Goal: Information Seeking & Learning: Learn about a topic

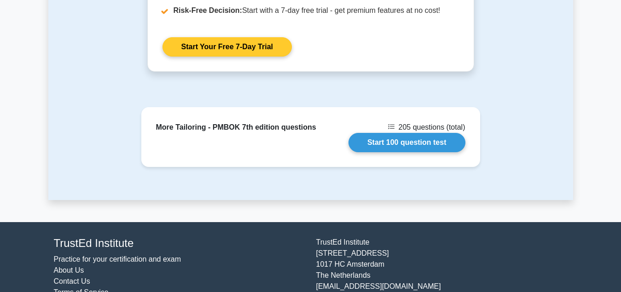
scroll to position [822, 0]
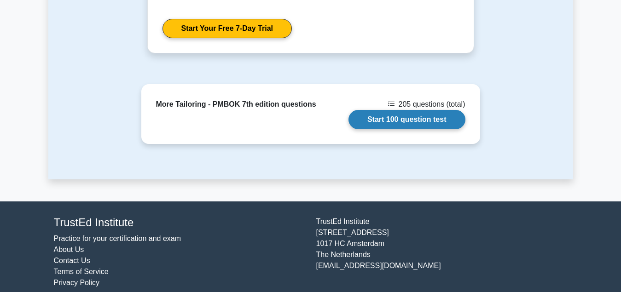
click at [407, 111] on link "Start 100 question test" at bounding box center [407, 119] width 117 height 19
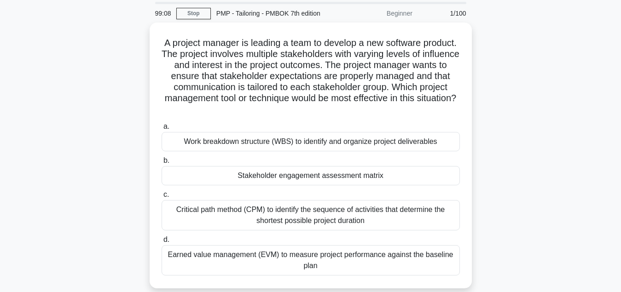
scroll to position [47, 0]
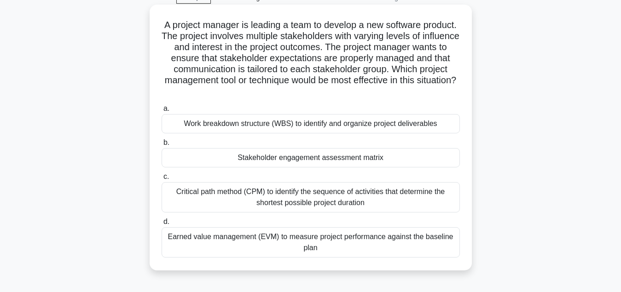
click at [312, 161] on div "Stakeholder engagement assessment matrix" at bounding box center [311, 157] width 298 height 19
click at [162, 146] on input "b. Stakeholder engagement assessment matrix" at bounding box center [162, 143] width 0 height 6
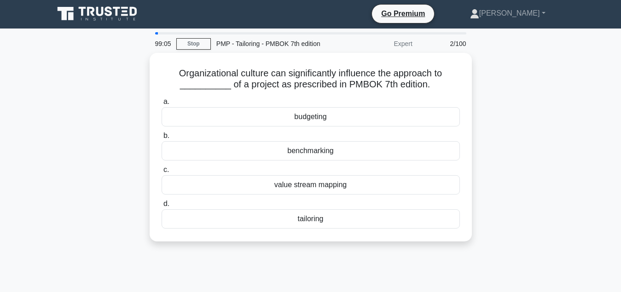
scroll to position [0, 0]
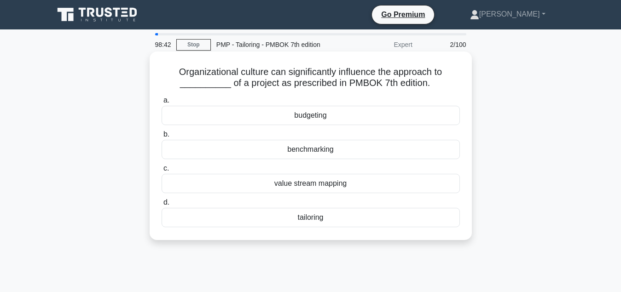
click at [323, 219] on div "tailoring" at bounding box center [311, 217] width 298 height 19
click at [162, 206] on input "d. tailoring" at bounding box center [162, 203] width 0 height 6
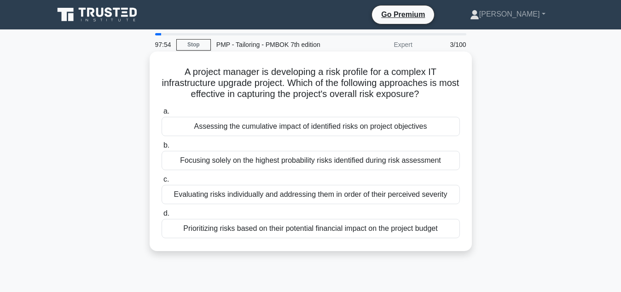
click at [330, 129] on div "Assessing the cumulative impact of identified risks on project objectives" at bounding box center [311, 126] width 298 height 19
click at [162, 115] on input "a. Assessing the cumulative impact of identified risks on project objectives" at bounding box center [162, 112] width 0 height 6
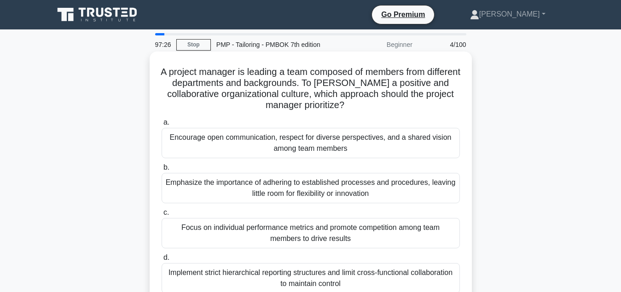
click at [324, 148] on div "Encourage open communication, respect for diverse perspectives, and a shared vi…" at bounding box center [311, 143] width 298 height 30
click at [162, 126] on input "a. Encourage open communication, respect for diverse perspectives, and a shared…" at bounding box center [162, 123] width 0 height 6
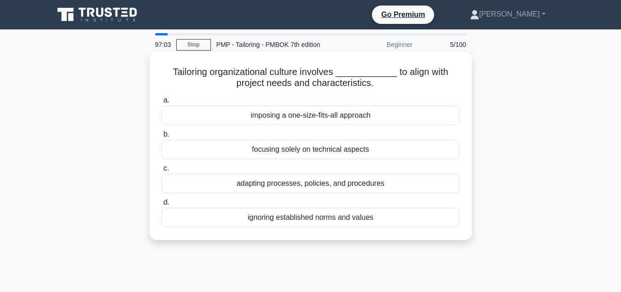
click at [322, 187] on div "adapting processes, policies, and procedures" at bounding box center [311, 183] width 298 height 19
click at [162, 172] on input "c. adapting processes, policies, and procedures" at bounding box center [162, 169] width 0 height 6
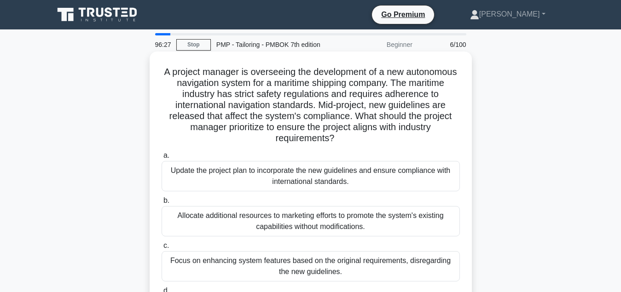
click at [332, 177] on div "Update the project plan to incorporate the new guidelines and ensure compliance…" at bounding box center [311, 176] width 298 height 30
click at [162, 159] on input "a. Update the project plan to incorporate the new guidelines and ensure complia…" at bounding box center [162, 156] width 0 height 6
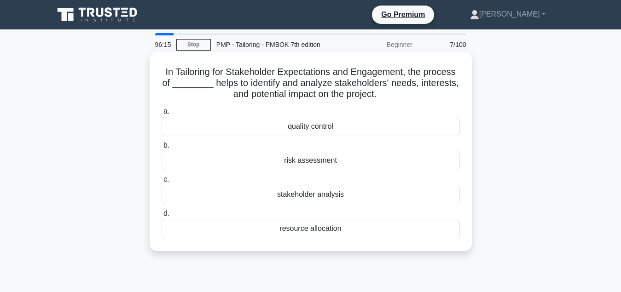
click at [320, 198] on div "stakeholder analysis" at bounding box center [311, 194] width 298 height 19
click at [162, 183] on input "c. stakeholder analysis" at bounding box center [162, 180] width 0 height 6
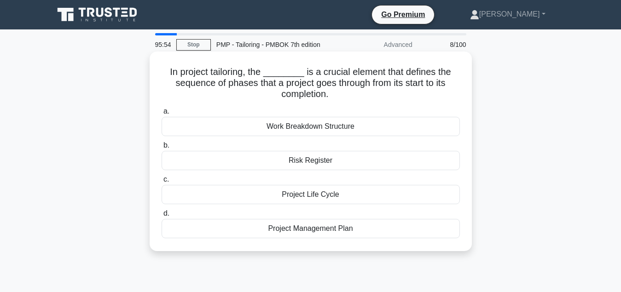
click at [339, 197] on div "Project Life Cycle" at bounding box center [311, 194] width 298 height 19
click at [162, 183] on input "c. Project Life Cycle" at bounding box center [162, 180] width 0 height 6
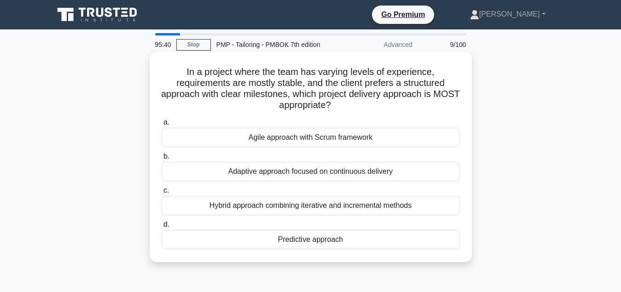
click at [331, 241] on div "Predictive approach" at bounding box center [311, 239] width 298 height 19
click at [162, 228] on input "d. Predictive approach" at bounding box center [162, 225] width 0 height 6
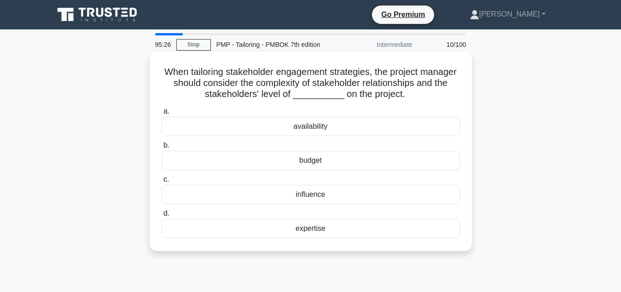
click at [342, 198] on div "influence" at bounding box center [311, 194] width 298 height 19
click at [162, 183] on input "c. influence" at bounding box center [162, 180] width 0 height 6
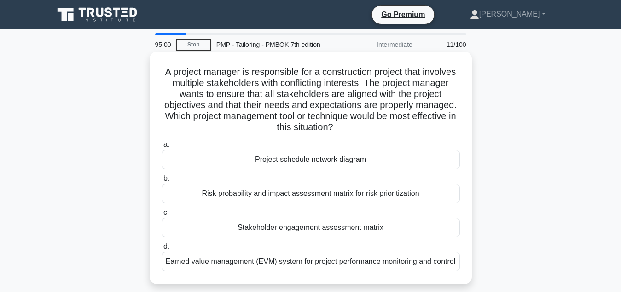
click at [333, 228] on div "Stakeholder engagement assessment matrix" at bounding box center [311, 227] width 298 height 19
click at [162, 216] on input "c. Stakeholder engagement assessment matrix" at bounding box center [162, 213] width 0 height 6
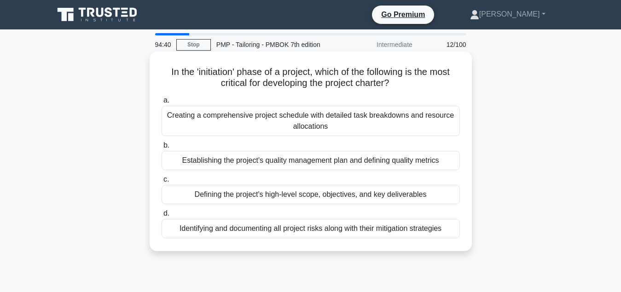
click at [365, 197] on div "Defining the project's high-level scope, objectives, and key deliverables" at bounding box center [311, 194] width 298 height 19
click at [162, 183] on input "c. Defining the project's high-level scope, objectives, and key deliverables" at bounding box center [162, 180] width 0 height 6
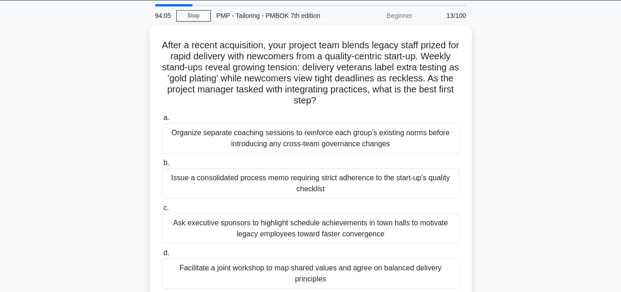
scroll to position [47, 0]
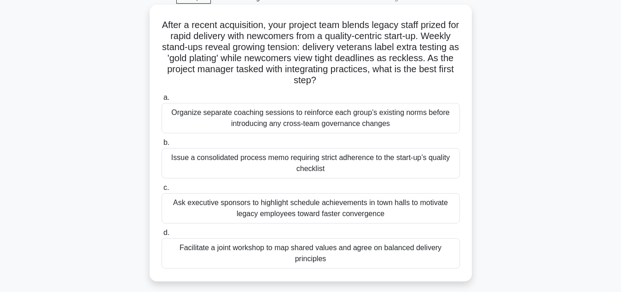
click at [317, 256] on div "Facilitate a joint workshop to map shared values and agree on balanced delivery…" at bounding box center [311, 254] width 298 height 30
click at [162, 236] on input "d. Facilitate a joint workshop to map shared values and agree on balanced deliv…" at bounding box center [162, 233] width 0 height 6
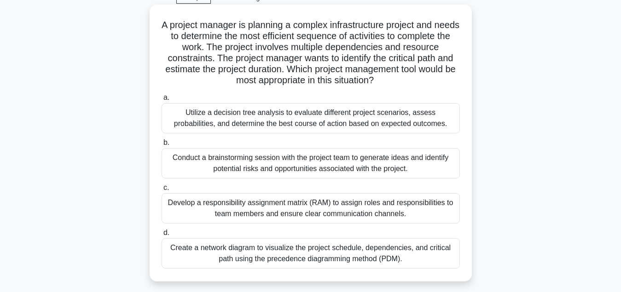
click at [332, 258] on div "Create a network diagram to visualize the project schedule, dependencies, and c…" at bounding box center [311, 254] width 298 height 30
click at [162, 236] on input "d. Create a network diagram to visualize the project schedule, dependencies, an…" at bounding box center [162, 233] width 0 height 6
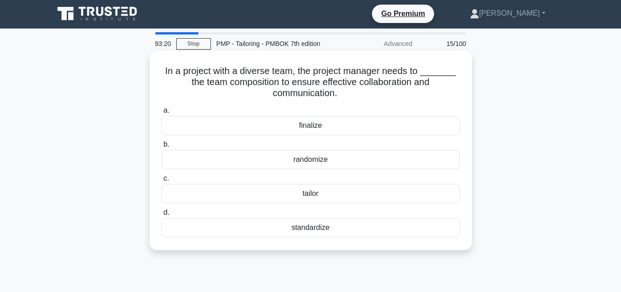
scroll to position [0, 0]
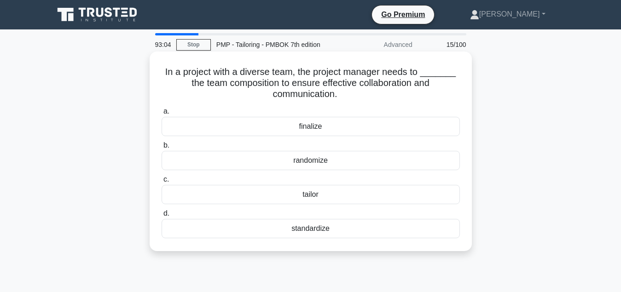
click at [328, 198] on div "tailor" at bounding box center [311, 194] width 298 height 19
click at [162, 183] on input "c. tailor" at bounding box center [162, 180] width 0 height 6
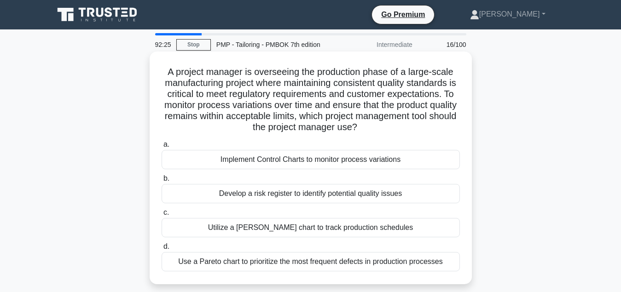
click at [333, 163] on div "Implement Control Charts to monitor process variations" at bounding box center [311, 159] width 298 height 19
click at [162, 148] on input "a. Implement Control Charts to monitor process variations" at bounding box center [162, 145] width 0 height 6
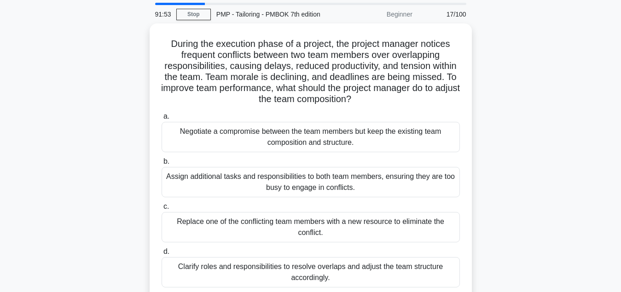
scroll to position [47, 0]
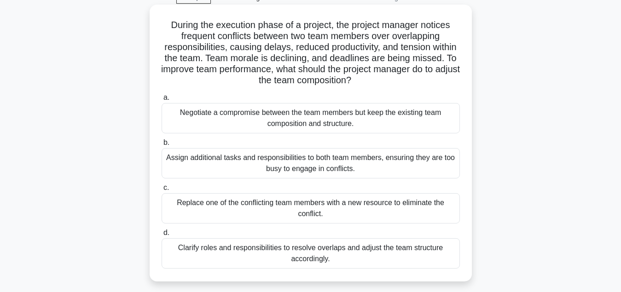
click at [333, 262] on div "Clarify roles and responsibilities to resolve overlaps and adjust the team stru…" at bounding box center [311, 254] width 298 height 30
click at [162, 236] on input "d. Clarify roles and responsibilities to resolve overlaps and adjust the team s…" at bounding box center [162, 233] width 0 height 6
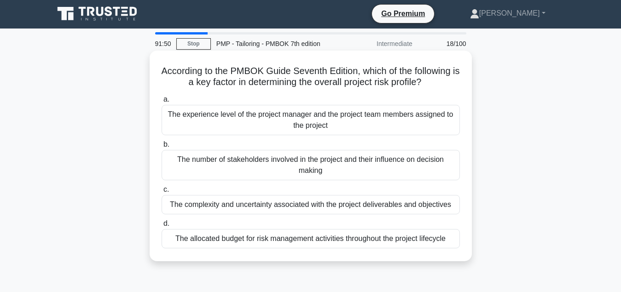
scroll to position [0, 0]
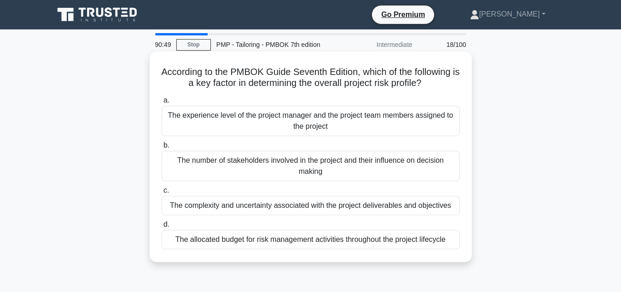
click at [400, 208] on div "The complexity and uncertainty associated with the project deliverables and obj…" at bounding box center [311, 205] width 298 height 19
click at [162, 194] on input "c. The complexity and uncertainty associated with the project deliverables and …" at bounding box center [162, 191] width 0 height 6
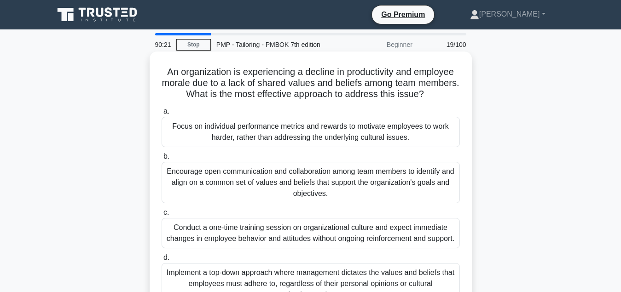
click at [371, 180] on div "Encourage open communication and collaboration among team members to identify a…" at bounding box center [311, 182] width 298 height 41
click at [162, 160] on input "b. Encourage open communication and collaboration among team members to identif…" at bounding box center [162, 157] width 0 height 6
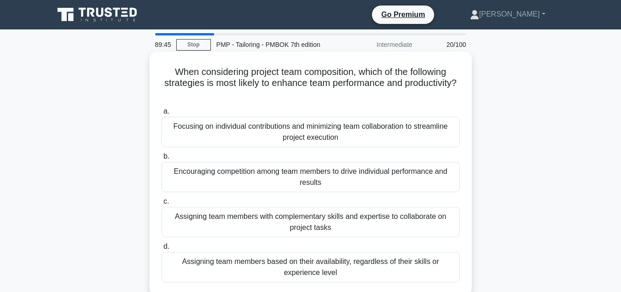
click at [334, 221] on div "Assigning team members with complementary skills and expertise to collaborate o…" at bounding box center [311, 222] width 298 height 30
click at [162, 205] on input "c. Assigning team members with complementary skills and expertise to collaborat…" at bounding box center [162, 202] width 0 height 6
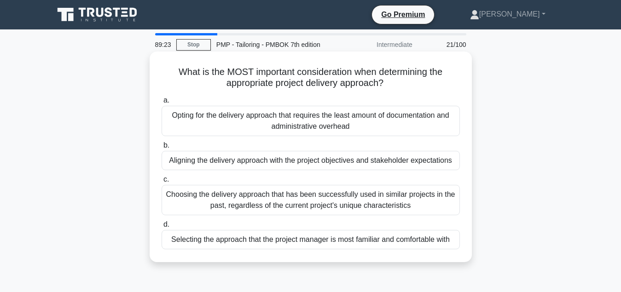
click at [315, 166] on div "Aligning the delivery approach with the project objectives and stakeholder expe…" at bounding box center [311, 160] width 298 height 19
click at [162, 149] on input "b. Aligning the delivery approach with the project objectives and stakeholder e…" at bounding box center [162, 146] width 0 height 6
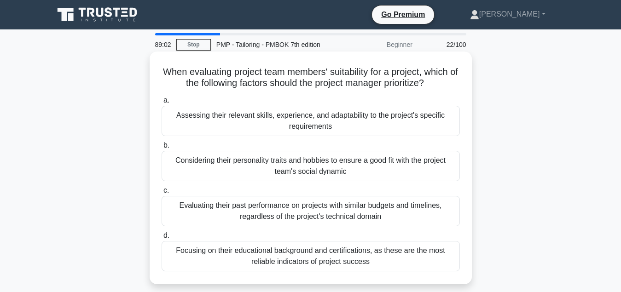
click at [319, 127] on div "Assessing their relevant skills, experience, and adaptability to the project's …" at bounding box center [311, 121] width 298 height 30
click at [162, 104] on input "a. Assessing their relevant skills, experience, and adaptability to the project…" at bounding box center [162, 101] width 0 height 6
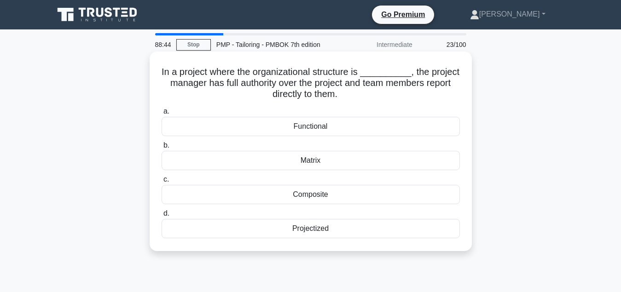
click at [337, 233] on div "Projectized" at bounding box center [311, 228] width 298 height 19
click at [162, 217] on input "d. Projectized" at bounding box center [162, 214] width 0 height 6
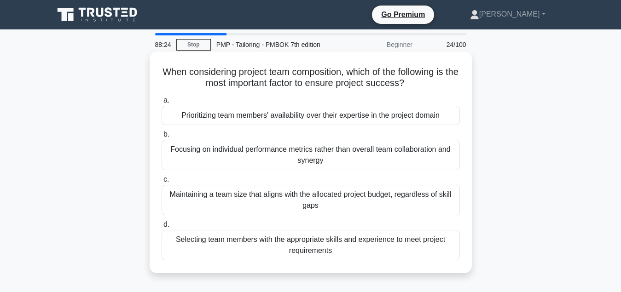
click at [332, 251] on div "Selecting team members with the appropriate skills and experience to meet proje…" at bounding box center [311, 245] width 298 height 30
click at [162, 228] on input "d. Selecting team members with the appropriate skills and experience to meet pr…" at bounding box center [162, 225] width 0 height 6
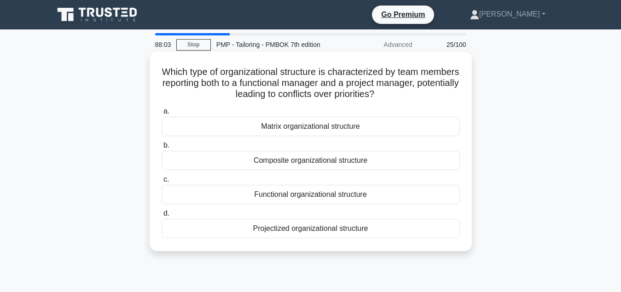
click at [330, 128] on div "Matrix organizational structure" at bounding box center [311, 126] width 298 height 19
click at [162, 115] on input "a. Matrix organizational structure" at bounding box center [162, 112] width 0 height 6
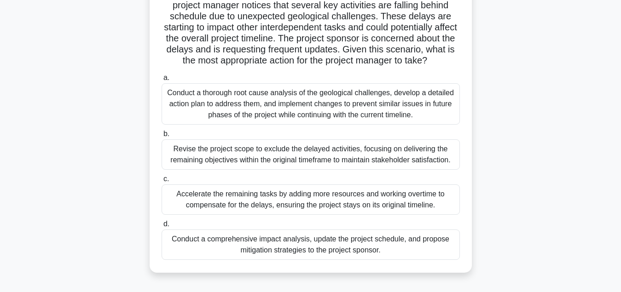
scroll to position [94, 0]
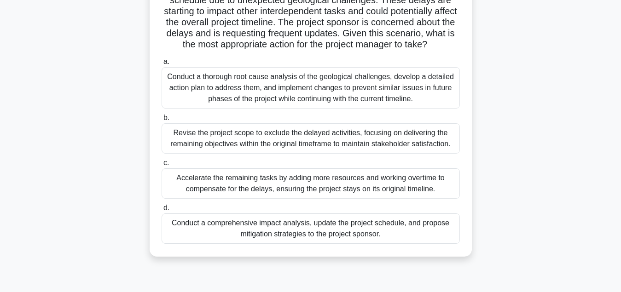
click at [357, 95] on div "Conduct a thorough root cause analysis of the geological challenges, develop a …" at bounding box center [311, 87] width 298 height 41
click at [162, 65] on input "a. Conduct a thorough root cause analysis of the geological challenges, develop…" at bounding box center [162, 62] width 0 height 6
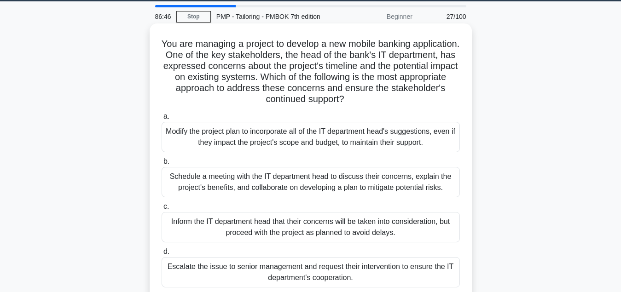
scroll to position [47, 0]
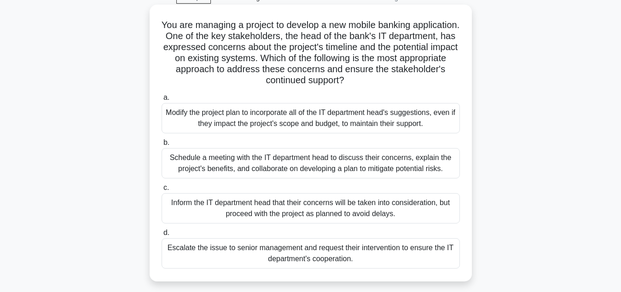
click at [311, 167] on div "Schedule a meeting with the IT department head to discuss their concerns, expla…" at bounding box center [311, 163] width 298 height 30
click at [162, 146] on input "b. Schedule a meeting with the IT department head to discuss their concerns, ex…" at bounding box center [162, 143] width 0 height 6
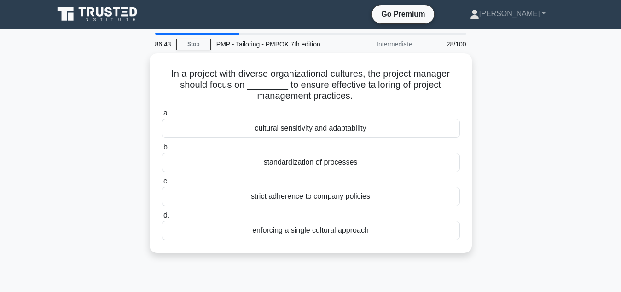
scroll to position [0, 0]
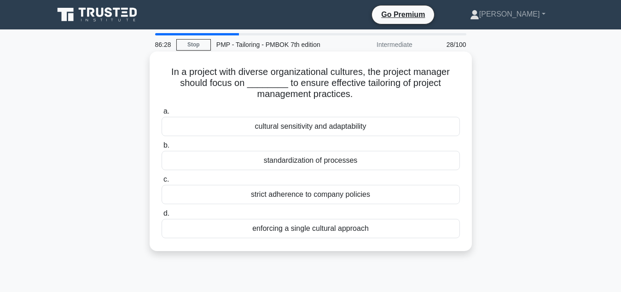
click at [330, 127] on div "cultural sensitivity and adaptability" at bounding box center [311, 126] width 298 height 19
click at [162, 115] on input "a. cultural sensitivity and adaptability" at bounding box center [162, 112] width 0 height 6
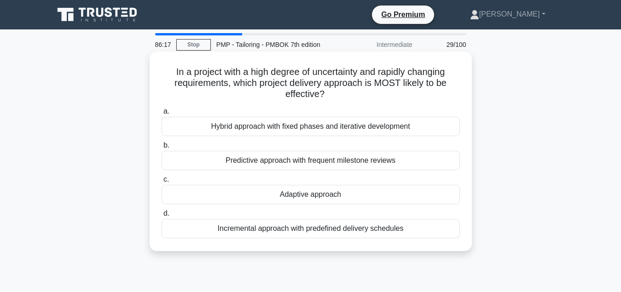
click at [310, 198] on div "Adaptive approach" at bounding box center [311, 194] width 298 height 19
click at [162, 183] on input "c. Adaptive approach" at bounding box center [162, 180] width 0 height 6
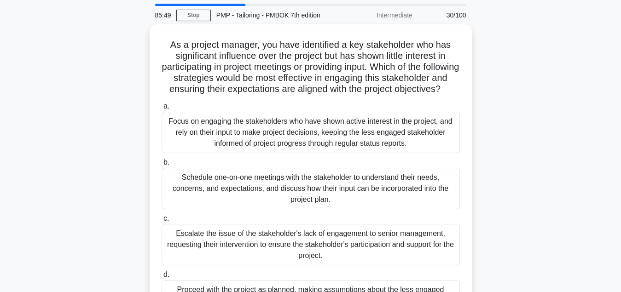
scroll to position [47, 0]
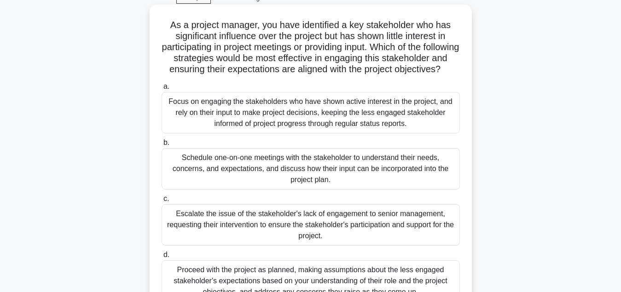
click at [349, 180] on div "Schedule one-on-one meetings with the stakeholder to understand their needs, co…" at bounding box center [311, 168] width 298 height 41
click at [162, 146] on input "b. Schedule one-on-one meetings with the stakeholder to understand their needs,…" at bounding box center [162, 143] width 0 height 6
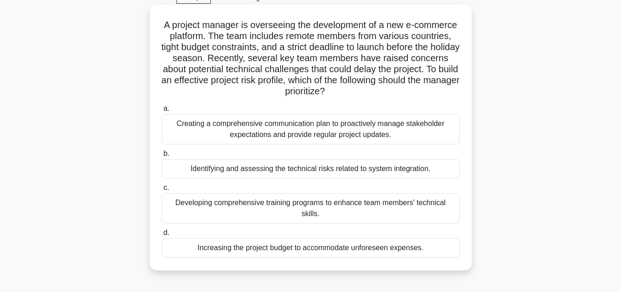
click at [344, 174] on div "Identifying and assessing the technical risks related to system integration." at bounding box center [311, 168] width 298 height 19
click at [162, 157] on input "b. Identifying and assessing the technical risks related to system integration." at bounding box center [162, 154] width 0 height 6
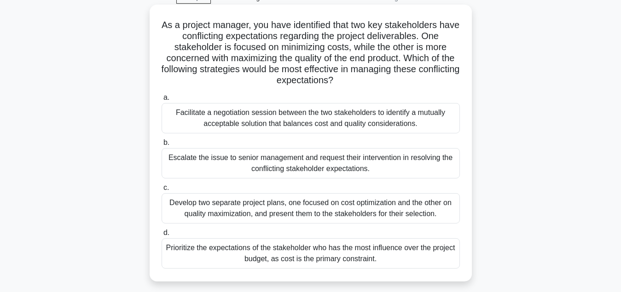
click at [344, 122] on div "Facilitate a negotiation session between the two stakeholders to identify a mut…" at bounding box center [311, 118] width 298 height 30
click at [162, 101] on input "a. Facilitate a negotiation session between the two stakeholders to identify a …" at bounding box center [162, 98] width 0 height 6
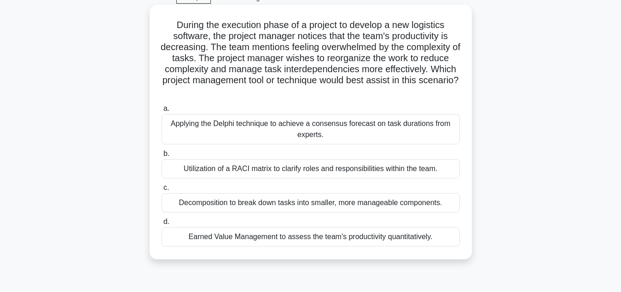
click at [299, 128] on div "Applying the Delphi technique to achieve a consensus forecast on task durations…" at bounding box center [311, 129] width 298 height 30
click at [162, 112] on input "a. Applying the Delphi technique to achieve a consensus forecast on task durati…" at bounding box center [162, 109] width 0 height 6
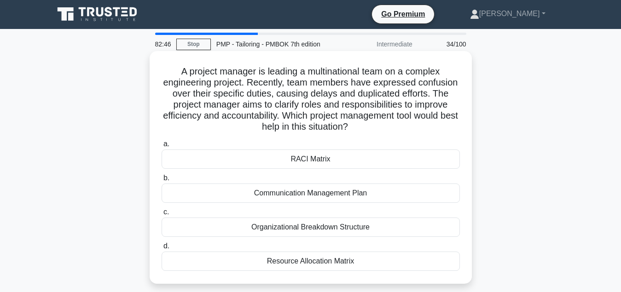
scroll to position [0, 0]
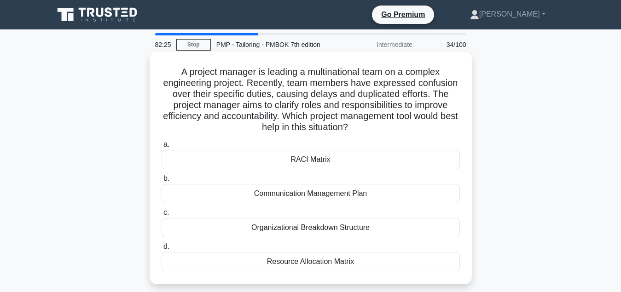
click at [323, 162] on div "RACI Matrix" at bounding box center [311, 159] width 298 height 19
click at [162, 148] on input "a. RACI Matrix" at bounding box center [162, 145] width 0 height 6
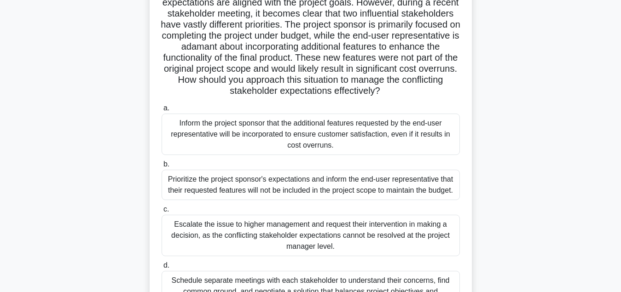
scroll to position [141, 0]
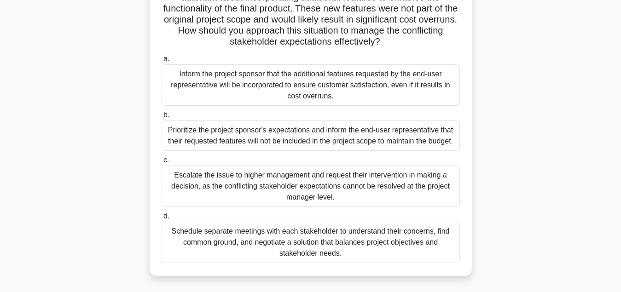
click at [325, 242] on div "Schedule separate meetings with each stakeholder to understand their concerns, …" at bounding box center [311, 242] width 298 height 41
click at [162, 220] on input "d. Schedule separate meetings with each stakeholder to understand their concern…" at bounding box center [162, 217] width 0 height 6
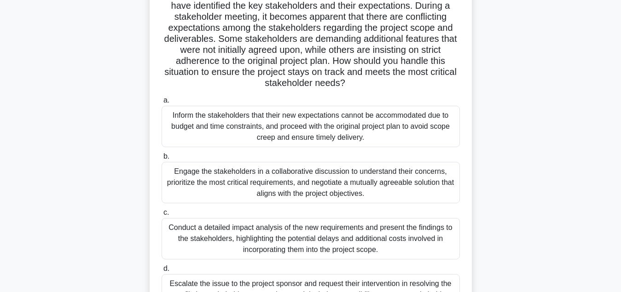
scroll to position [94, 0]
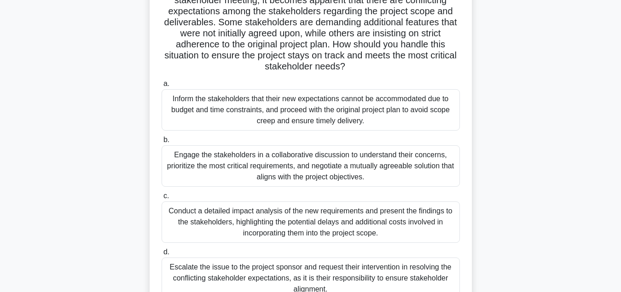
click at [342, 168] on div "Engage the stakeholders in a collaborative discussion to understand their conce…" at bounding box center [311, 165] width 298 height 41
click at [162, 143] on input "b. Engage the stakeholders in a collaborative discussion to understand their co…" at bounding box center [162, 140] width 0 height 6
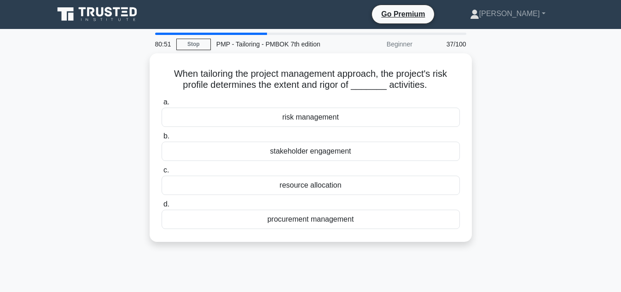
scroll to position [0, 0]
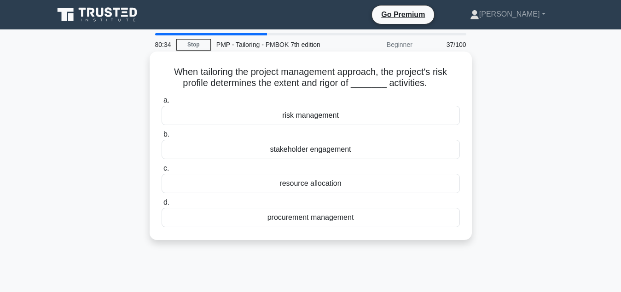
click at [311, 116] on div "risk management" at bounding box center [311, 115] width 298 height 19
click at [162, 104] on input "a. risk management" at bounding box center [162, 101] width 0 height 6
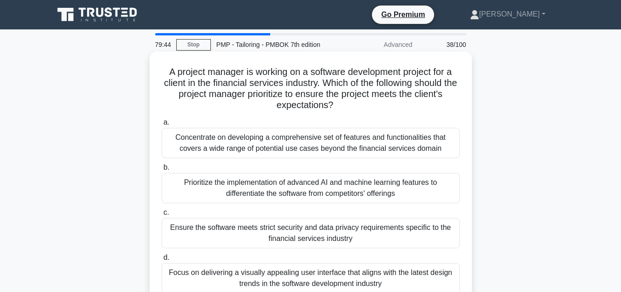
click at [310, 243] on div "Ensure the software meets strict security and data privacy requirements specifi…" at bounding box center [311, 233] width 298 height 30
click at [162, 216] on input "c. Ensure the software meets strict security and data privacy requirements spec…" at bounding box center [162, 213] width 0 height 6
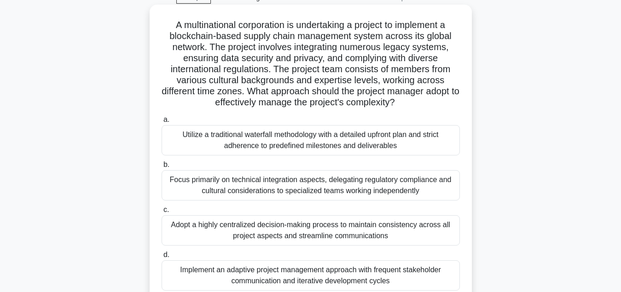
scroll to position [94, 0]
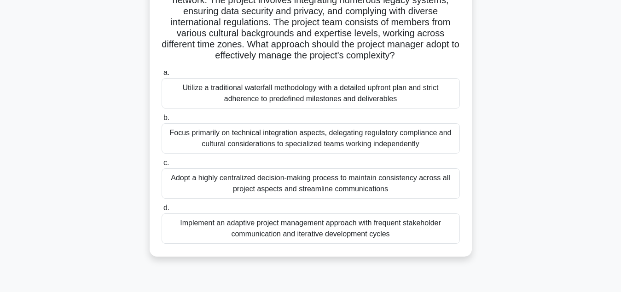
click at [355, 187] on div "Adopt a highly centralized decision-making process to maintain consistency acro…" at bounding box center [311, 184] width 298 height 30
click at [162, 166] on input "c. Adopt a highly centralized decision-making process to maintain consistency a…" at bounding box center [162, 163] width 0 height 6
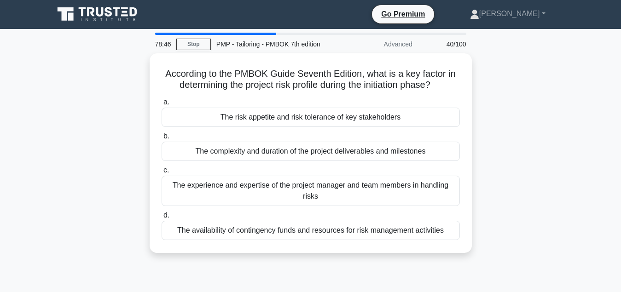
scroll to position [0, 0]
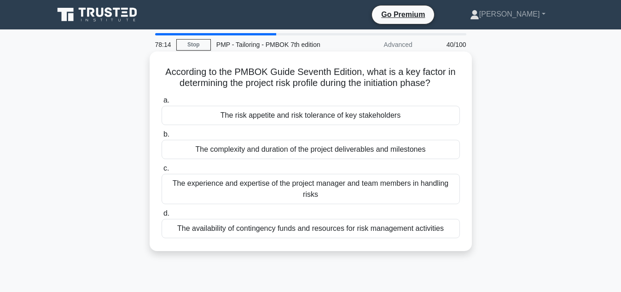
click at [351, 118] on div "The risk appetite and risk tolerance of key stakeholders" at bounding box center [311, 115] width 298 height 19
click at [162, 104] on input "a. The risk appetite and risk tolerance of key stakeholders" at bounding box center [162, 101] width 0 height 6
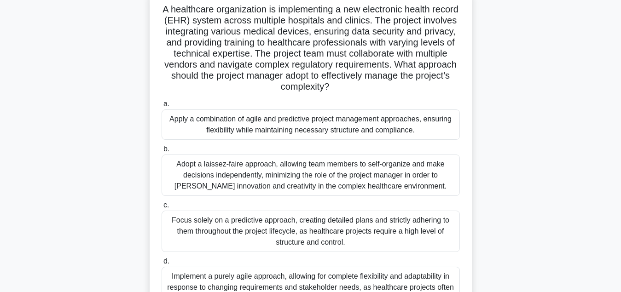
scroll to position [47, 0]
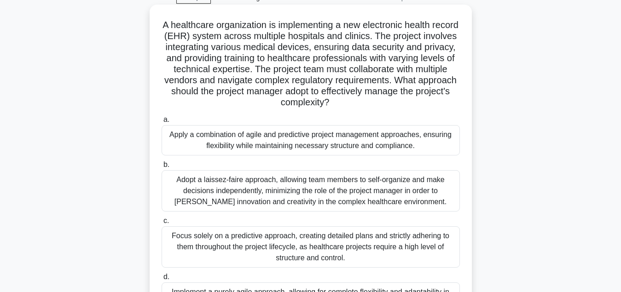
click at [362, 145] on div "Apply a combination of agile and predictive project management approaches, ensu…" at bounding box center [311, 140] width 298 height 30
click at [162, 123] on input "a. Apply a combination of agile and predictive project management approaches, e…" at bounding box center [162, 120] width 0 height 6
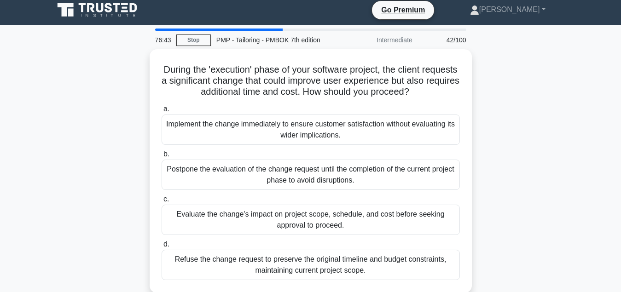
scroll to position [0, 0]
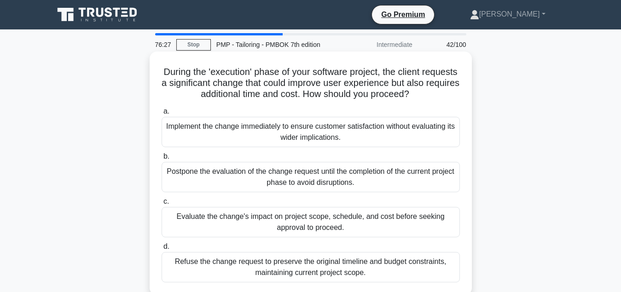
click at [330, 233] on div "Evaluate the change's impact on project scope, schedule, and cost before seekin…" at bounding box center [311, 222] width 298 height 30
click at [162, 205] on input "c. Evaluate the change's impact on project scope, schedule, and cost before see…" at bounding box center [162, 202] width 0 height 6
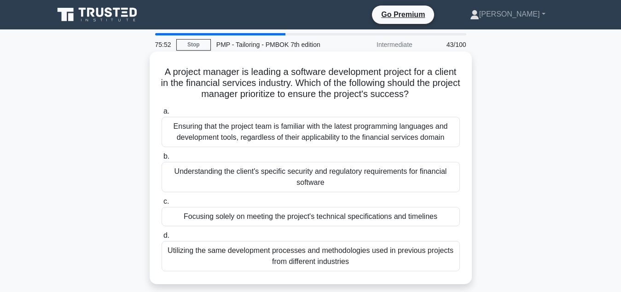
click at [327, 181] on div "Understanding the client's specific security and regulatory requirements for fi…" at bounding box center [311, 177] width 298 height 30
click at [162, 160] on input "b. Understanding the client's specific security and regulatory requirements for…" at bounding box center [162, 157] width 0 height 6
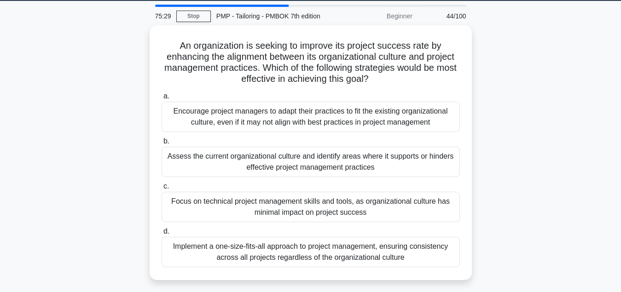
scroll to position [47, 0]
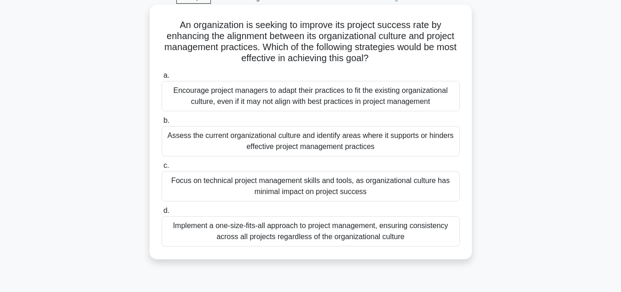
click at [337, 147] on div "Assess the current organizational culture and identify areas where it supports …" at bounding box center [311, 141] width 298 height 30
click at [162, 124] on input "b. Assess the current organizational culture and identify areas where it suppor…" at bounding box center [162, 121] width 0 height 6
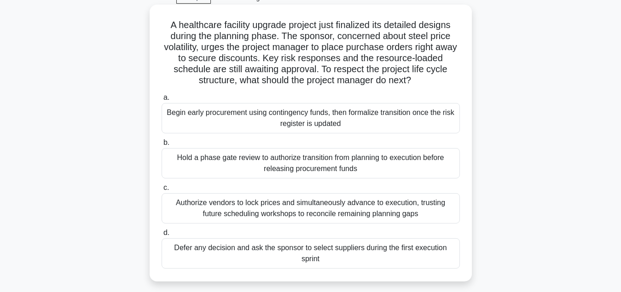
click at [332, 167] on div "Hold a phase gate review to authorize transition from planning to execution bef…" at bounding box center [311, 163] width 298 height 30
click at [162, 146] on input "b. Hold a phase gate review to authorize transition from planning to execution …" at bounding box center [162, 143] width 0 height 6
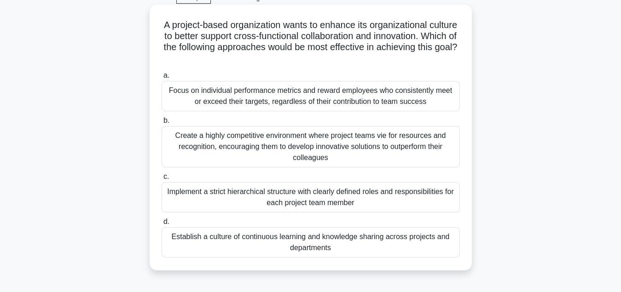
click at [320, 249] on div "Establish a culture of continuous learning and knowledge sharing across project…" at bounding box center [311, 242] width 298 height 30
click at [162, 225] on input "d. Establish a culture of continuous learning and knowledge sharing across proj…" at bounding box center [162, 222] width 0 height 6
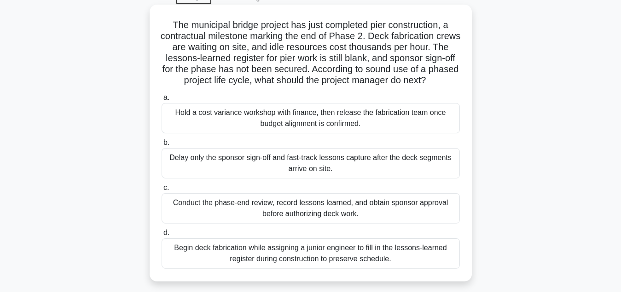
click at [324, 220] on div "Conduct the phase-end review, record lessons learned, and obtain sponsor approv…" at bounding box center [311, 208] width 298 height 30
click at [162, 191] on input "c. Conduct the phase-end review, record lessons learned, and obtain sponsor app…" at bounding box center [162, 188] width 0 height 6
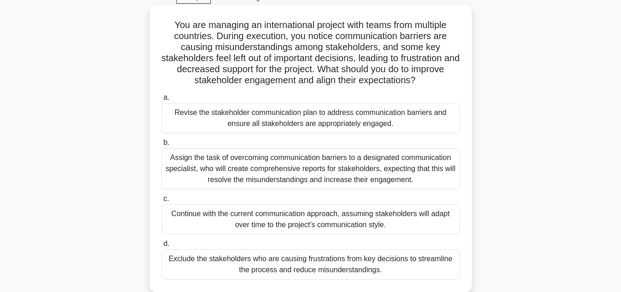
click at [325, 122] on div "Revise the stakeholder communication plan to address communication barriers and…" at bounding box center [311, 118] width 298 height 30
click at [162, 101] on input "a. Revise the stakeholder communication plan to address communication barriers …" at bounding box center [162, 98] width 0 height 6
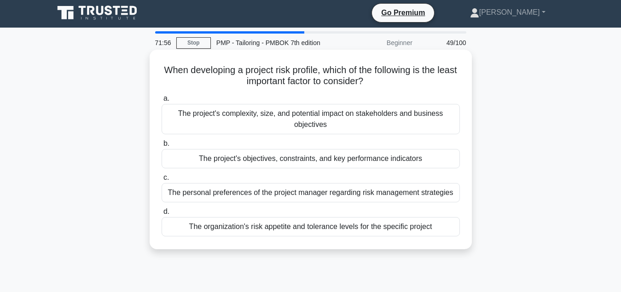
scroll to position [0, 0]
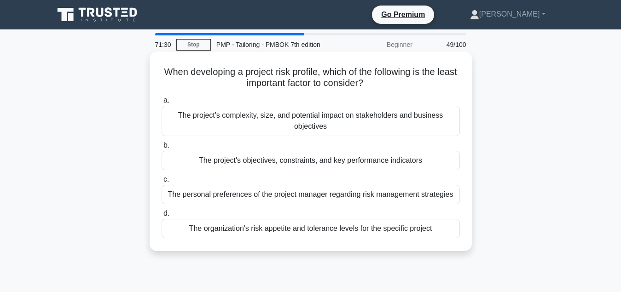
click at [382, 197] on div "The personal preferences of the project manager regarding risk management strat…" at bounding box center [311, 194] width 298 height 19
click at [162, 183] on input "c. The personal preferences of the project manager regarding risk management st…" at bounding box center [162, 180] width 0 height 6
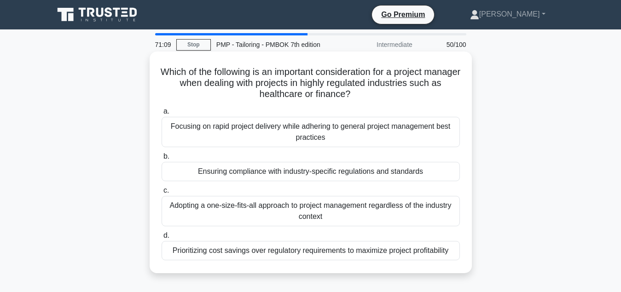
click at [384, 176] on div "Ensuring compliance with industry-specific regulations and standards" at bounding box center [311, 171] width 298 height 19
click at [162, 160] on input "b. Ensuring compliance with industry-specific regulations and standards" at bounding box center [162, 157] width 0 height 6
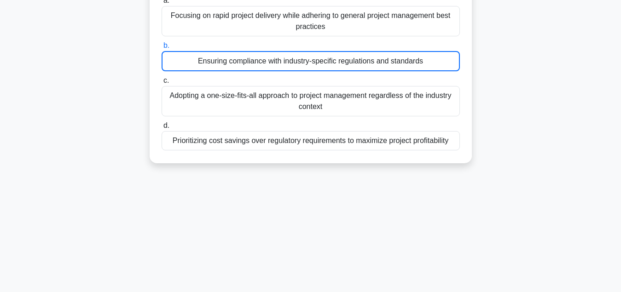
scroll to position [47, 0]
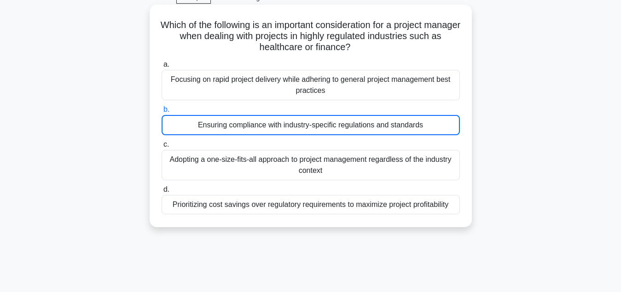
click at [351, 126] on div "Ensuring compliance with industry-specific regulations and standards" at bounding box center [311, 125] width 298 height 20
click at [162, 113] on input "b. Ensuring compliance with industry-specific regulations and standards" at bounding box center [162, 110] width 0 height 6
